Goal: Transaction & Acquisition: Purchase product/service

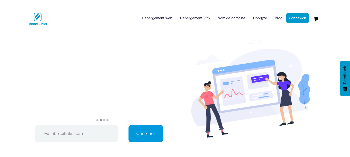
scroll to position [443, 0]
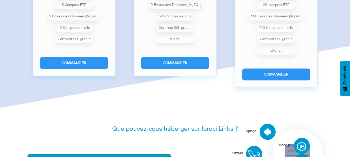
scroll to position [552, 0]
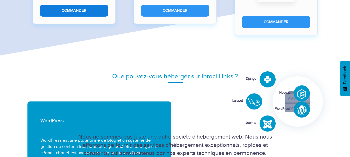
click at [65, 6] on button "Commander" at bounding box center [74, 11] width 68 height 12
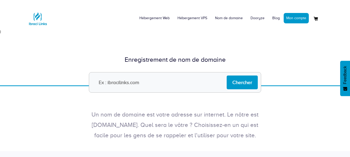
click at [116, 82] on input "text" at bounding box center [175, 82] width 172 height 20
type input "[DOMAIN_NAME]"
click at [242, 84] on input "Chercher" at bounding box center [242, 82] width 31 height 14
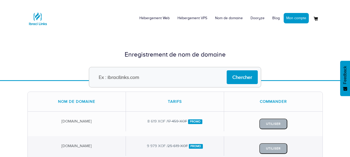
click at [147, 77] on input "text" at bounding box center [175, 77] width 172 height 20
click at [119, 77] on input "[DOMAIN_NAME]" at bounding box center [175, 77] width 172 height 20
type input "[DOMAIN_NAME]"
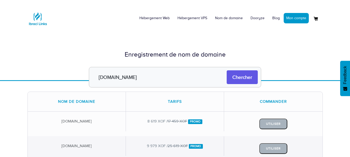
click at [241, 73] on input "Chercher" at bounding box center [242, 77] width 31 height 14
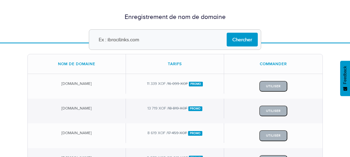
scroll to position [38, 0]
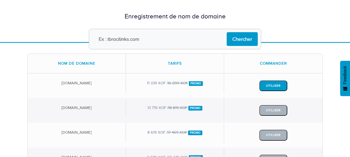
click at [270, 85] on button "Utiliser" at bounding box center [273, 85] width 28 height 11
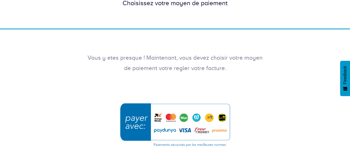
scroll to position [45, 0]
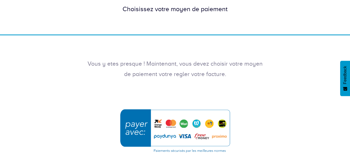
click at [158, 125] on img "submit" at bounding box center [175, 130] width 117 height 50
